Goal: Task Accomplishment & Management: Use online tool/utility

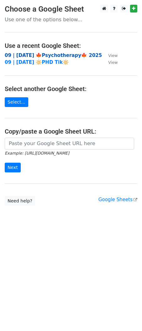
click at [59, 57] on strong "09 | SEP 20 🍁Psychotherapy🍁 2025" at bounding box center [53, 56] width 97 height 6
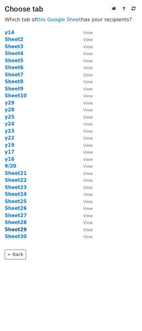
click at [20, 231] on strong "Sheet29" at bounding box center [16, 230] width 22 height 6
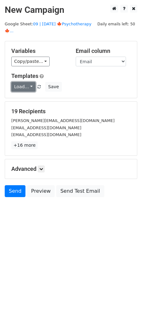
click at [20, 82] on link "Load..." at bounding box center [23, 87] width 24 height 10
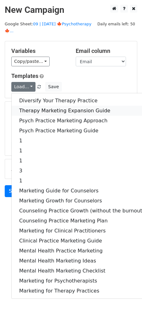
click at [34, 106] on link "Therapy Marketing Expansion Guide" at bounding box center [82, 111] width 140 height 10
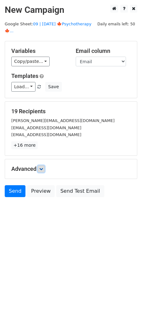
click at [43, 167] on icon at bounding box center [41, 169] width 4 height 4
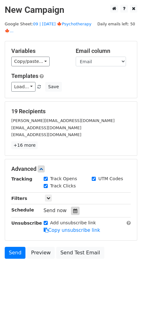
click at [73, 209] on icon at bounding box center [75, 211] width 4 height 4
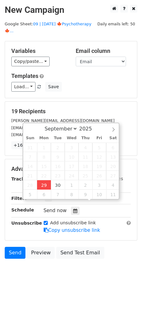
type input "2025-09-29 13:02"
type input "01"
type input "02"
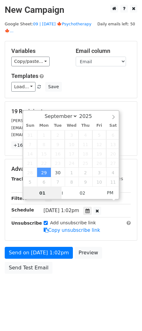
scroll to position [0, 0]
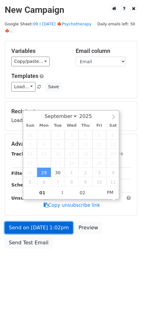
click at [43, 222] on link "Send on Sep 29 at 1:02pm" at bounding box center [39, 228] width 68 height 12
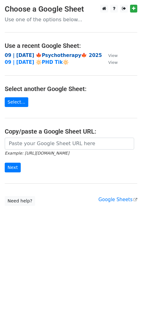
click at [56, 54] on strong "09 | [DATE] 🍁Psychotherapy🍁 2025" at bounding box center [53, 56] width 97 height 6
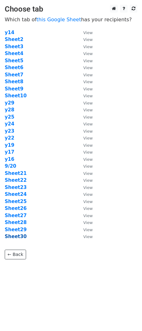
click at [20, 237] on strong "Sheet30" at bounding box center [16, 237] width 22 height 6
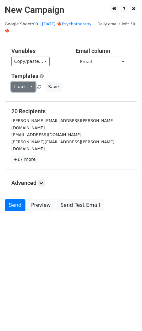
click at [26, 82] on link "Load..." at bounding box center [23, 87] width 24 height 10
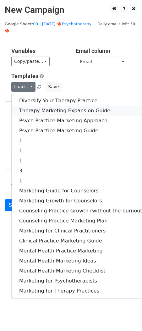
click at [28, 106] on link "Therapy Marketing Expansion Guide" at bounding box center [82, 111] width 140 height 10
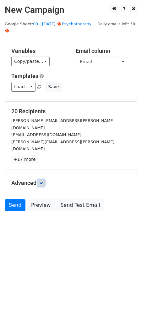
click at [43, 181] on icon at bounding box center [41, 183] width 4 height 4
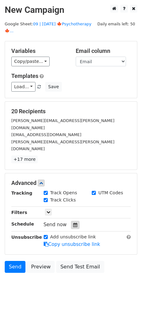
click at [71, 221] on div at bounding box center [75, 225] width 8 height 8
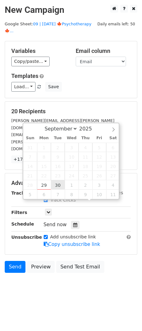
type input "2025-09-30 12:00"
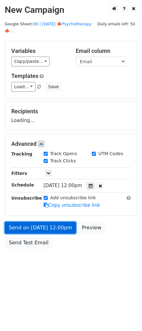
click at [54, 223] on link "Send on Sep 30 at 12:00pm" at bounding box center [40, 228] width 71 height 12
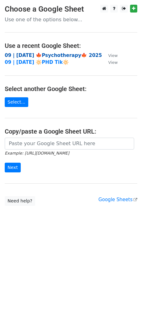
click at [62, 56] on strong "09 | [DATE] 🍁Psychotherapy🍁 2025" at bounding box center [53, 56] width 97 height 6
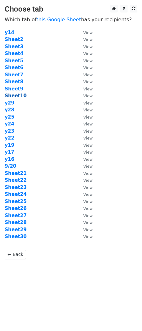
click at [19, 95] on strong "Sheet10" at bounding box center [16, 96] width 22 height 6
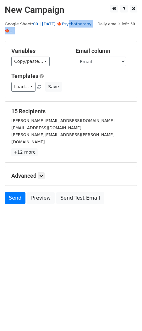
click at [67, 26] on main "New Campaign Daily emails left: 50 Google Sheet: 09 | SEP 20 🍁Psychotherapy🍁...…" at bounding box center [71, 106] width 142 height 203
click at [67, 26] on link "09 | SEP 20 🍁Psychotherapy🍁..." at bounding box center [48, 28] width 86 height 12
click at [25, 73] on div "Templates Load... Diversify Your Therapy Practice Therapy Marketing Expansion G…" at bounding box center [71, 82] width 128 height 19
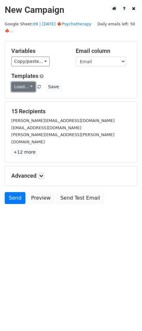
click at [28, 82] on link "Load..." at bounding box center [23, 87] width 24 height 10
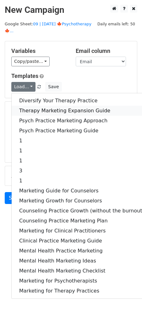
click at [36, 106] on link "Therapy Marketing Expansion Guide" at bounding box center [82, 111] width 140 height 10
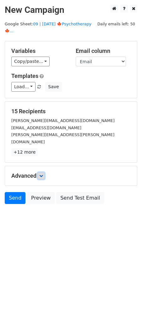
click at [44, 173] on link at bounding box center [41, 176] width 7 height 7
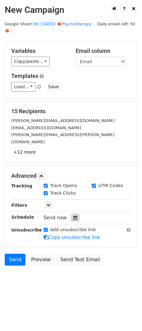
click at [74, 214] on div at bounding box center [75, 218] width 8 height 8
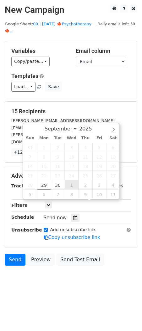
type input "2025-10-01 12:00"
select select "9"
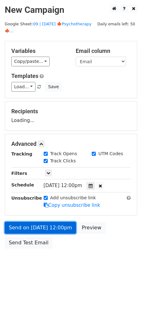
click at [50, 222] on link "Send on Oct 1 at 12:00pm" at bounding box center [40, 228] width 71 height 12
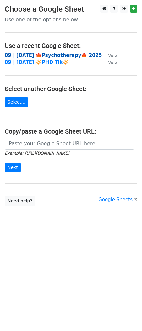
click at [54, 57] on strong "09 | [DATE] 🍁Psychotherapy🍁 2025" at bounding box center [53, 56] width 97 height 6
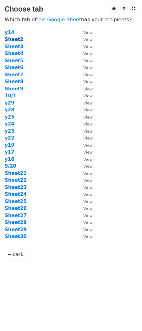
click at [15, 40] on strong "Sheet2" at bounding box center [14, 40] width 18 height 6
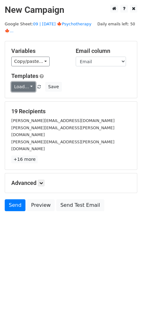
click at [25, 82] on link "Load..." at bounding box center [23, 87] width 24 height 10
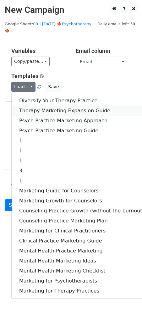
click at [33, 106] on link "Therapy Marketing Expansion Guide" at bounding box center [82, 111] width 140 height 10
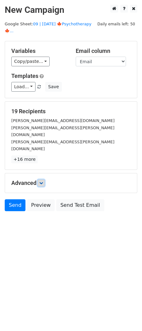
click at [42, 181] on icon at bounding box center [41, 183] width 4 height 4
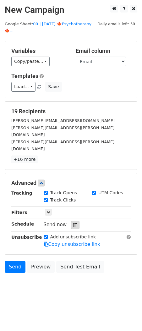
drag, startPoint x: 71, startPoint y: 205, endPoint x: 73, endPoint y: 200, distance: 5.1
click at [73, 223] on icon at bounding box center [75, 225] width 4 height 4
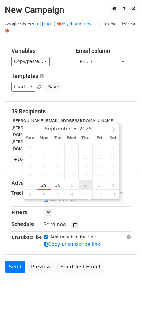
type input "2025-10-02 12:00"
select select "9"
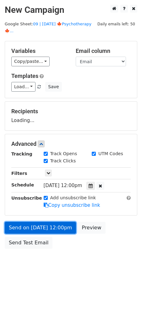
click at [50, 226] on link "Send on Oct 2 at 12:00pm" at bounding box center [40, 228] width 71 height 12
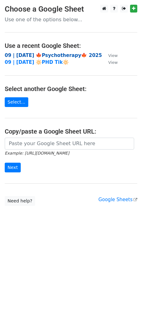
click at [49, 53] on strong "09 | [DATE] 🍁Psychotherapy🍁 2025" at bounding box center [53, 56] width 97 height 6
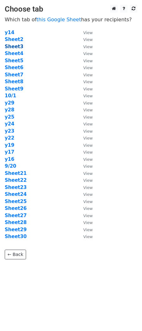
click at [18, 48] on strong "Sheet3" at bounding box center [14, 47] width 18 height 6
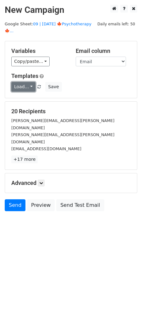
click at [16, 82] on link "Load..." at bounding box center [23, 87] width 24 height 10
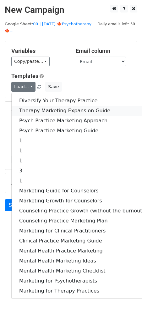
click at [34, 106] on link "Therapy Marketing Expansion Guide" at bounding box center [82, 111] width 140 height 10
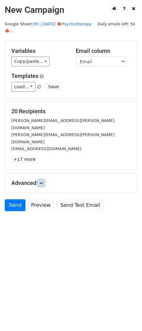
click at [43, 181] on icon at bounding box center [41, 183] width 4 height 4
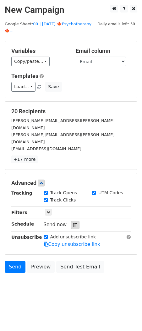
click at [75, 221] on div at bounding box center [75, 225] width 8 height 8
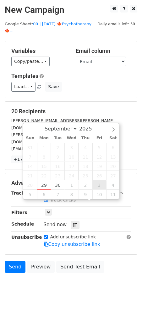
type input "[DATE] 12:00"
select select "9"
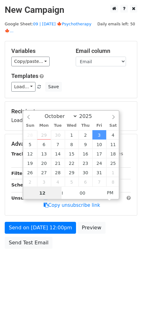
scroll to position [0, 0]
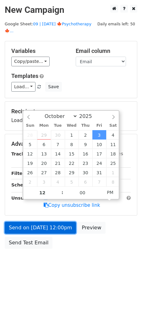
click at [58, 224] on link "Send on [DATE] 12:00pm" at bounding box center [40, 228] width 71 height 12
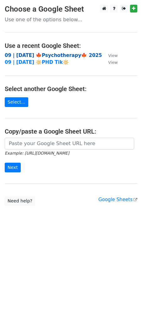
click at [53, 54] on strong "09 | [DATE] 🍁Psychotherapy🍁 2025" at bounding box center [53, 56] width 97 height 6
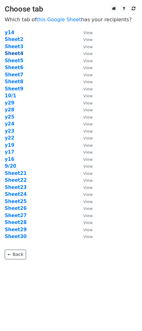
click at [18, 52] on strong "Sheet4" at bounding box center [14, 54] width 18 height 6
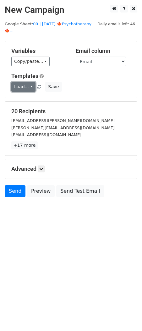
click at [18, 82] on link "Load..." at bounding box center [23, 87] width 24 height 10
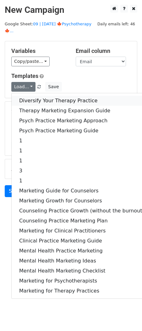
click at [37, 96] on link "Diversify Your Therapy Practice" at bounding box center [82, 101] width 140 height 10
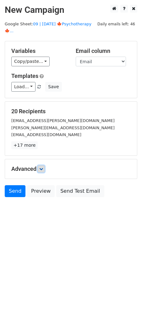
click at [43, 167] on icon at bounding box center [41, 169] width 4 height 4
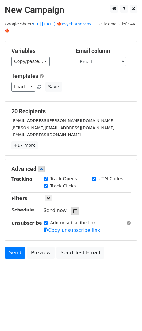
click at [73, 209] on icon at bounding box center [75, 211] width 4 height 4
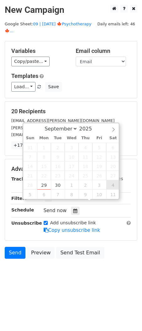
type input "[DATE] 12:00"
select select "9"
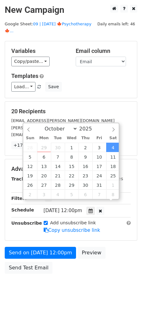
scroll to position [0, 0]
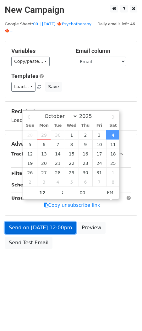
click at [59, 222] on link "Send on [DATE] 12:00pm" at bounding box center [40, 228] width 71 height 12
